Goal: Information Seeking & Learning: Understand process/instructions

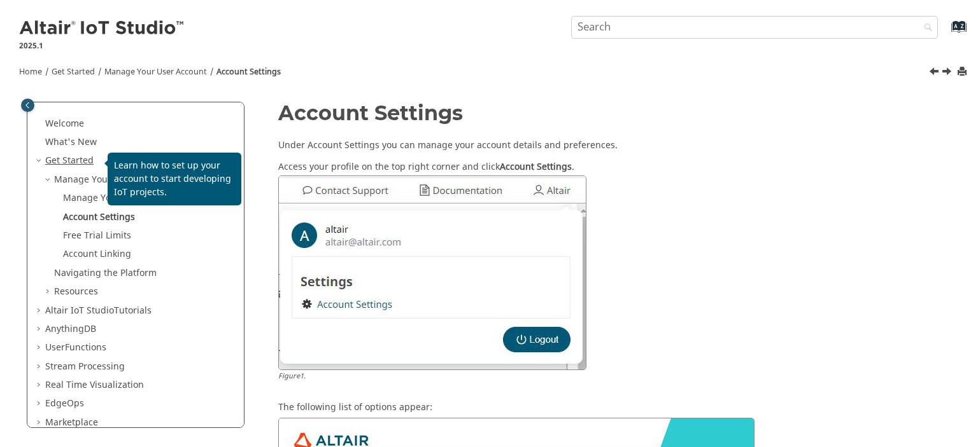
click at [85, 163] on link "Get Started" at bounding box center [69, 160] width 48 height 13
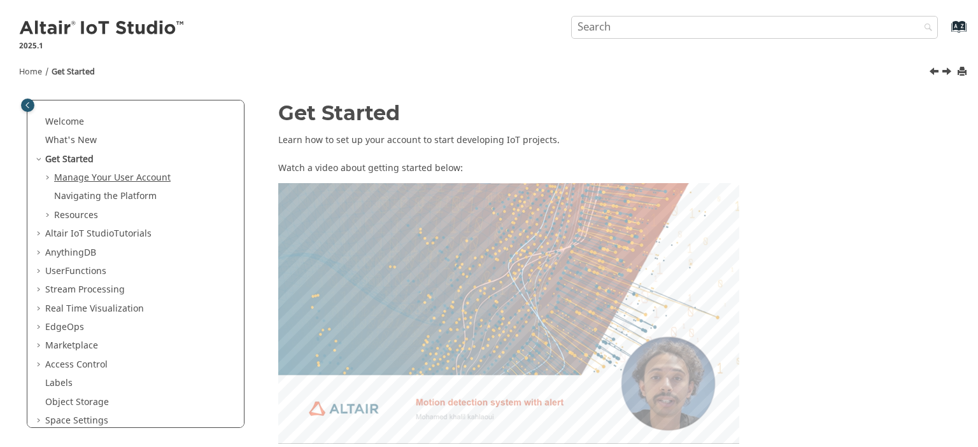
click at [126, 177] on link "Manage Your User Account" at bounding box center [112, 177] width 116 height 13
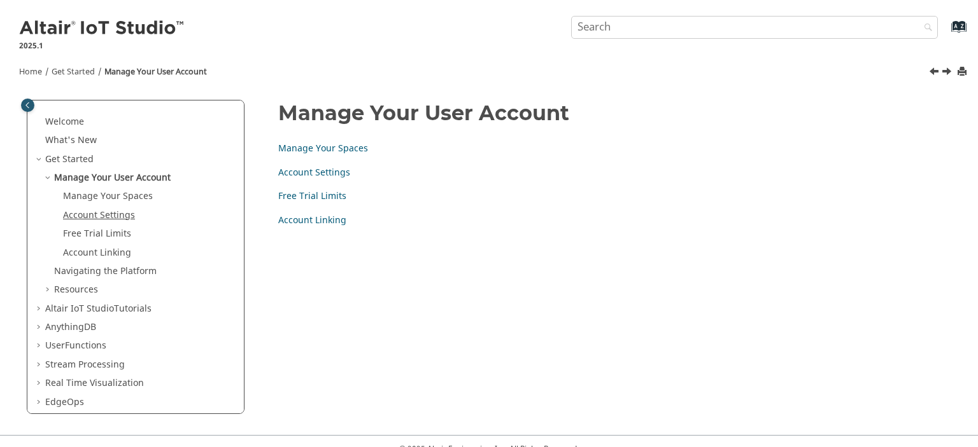
click at [120, 217] on link "Account Settings" at bounding box center [99, 215] width 72 height 13
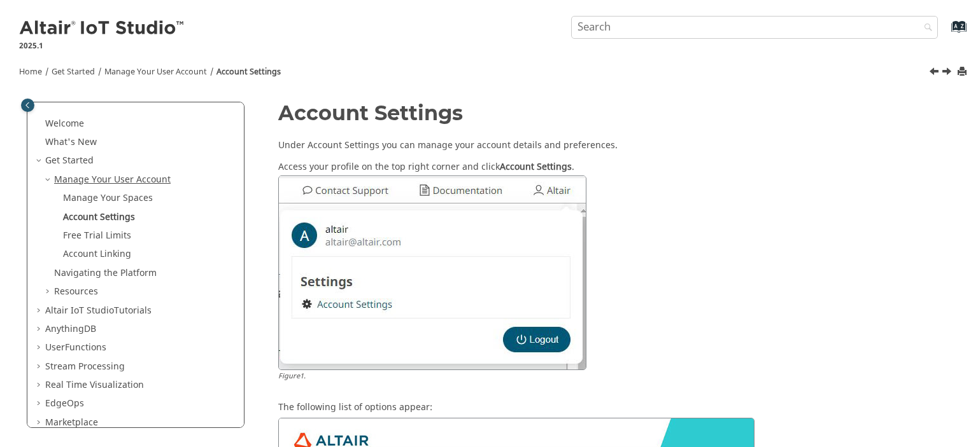
click at [98, 176] on link "Manage Your User Account" at bounding box center [112, 179] width 116 height 13
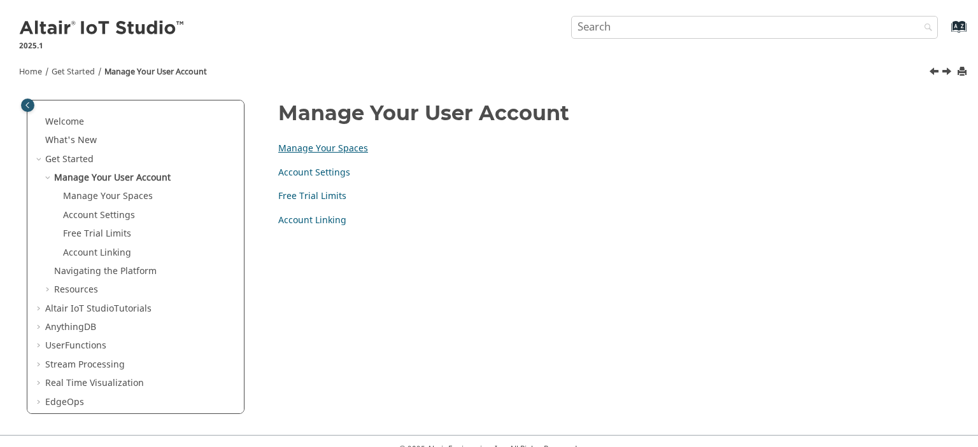
click at [344, 148] on link "Manage Your Spaces" at bounding box center [323, 148] width 90 height 13
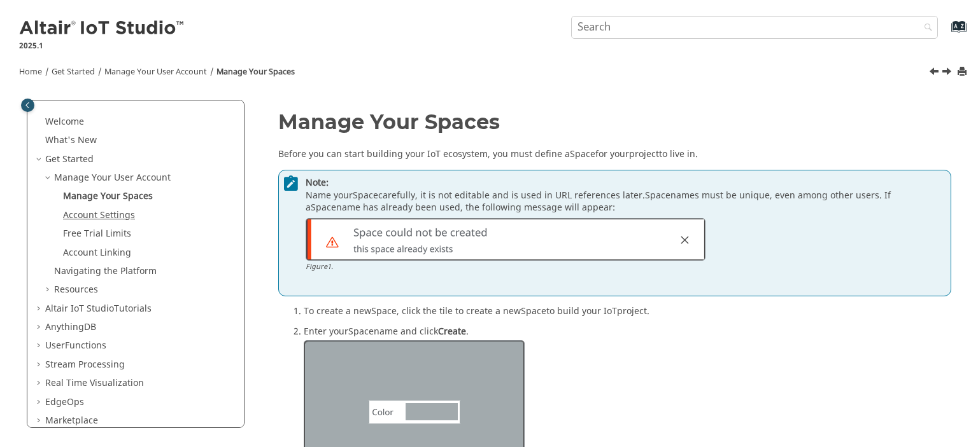
click at [122, 218] on link "Account Settings" at bounding box center [99, 215] width 72 height 13
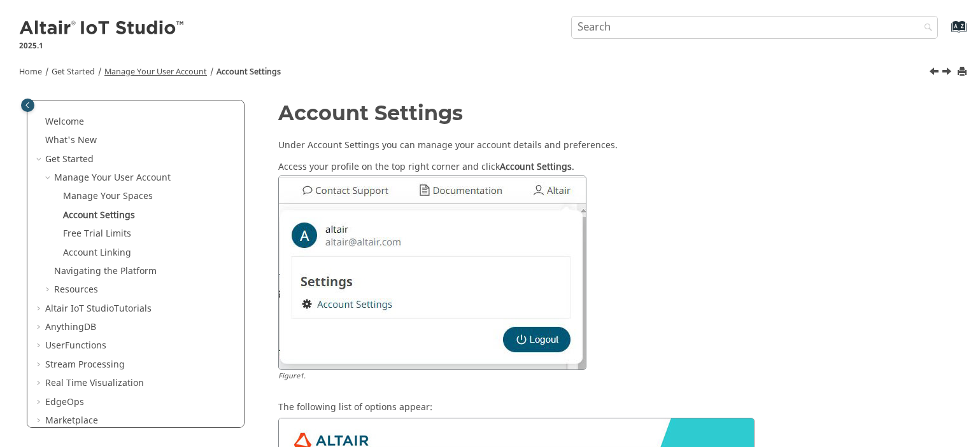
click at [200, 73] on link "Manage Your User Account" at bounding box center [155, 71] width 102 height 11
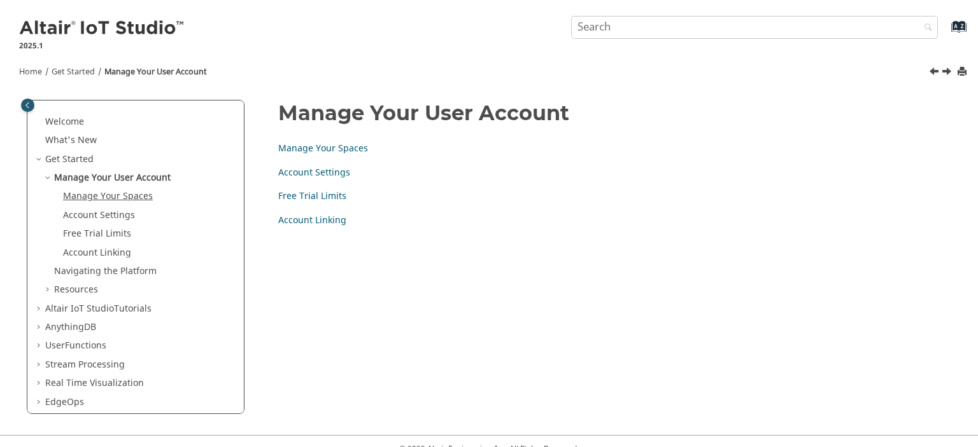
click at [134, 191] on link "Manage Your Spaces" at bounding box center [108, 196] width 90 height 13
